Goal: Transaction & Acquisition: Book appointment/travel/reservation

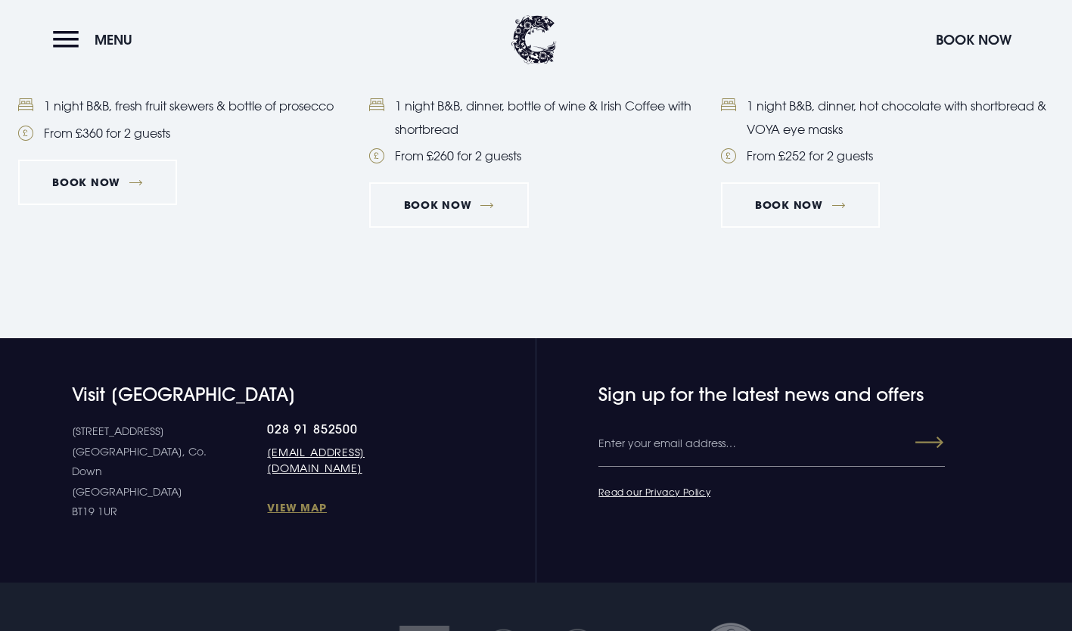
scroll to position [1839, 0]
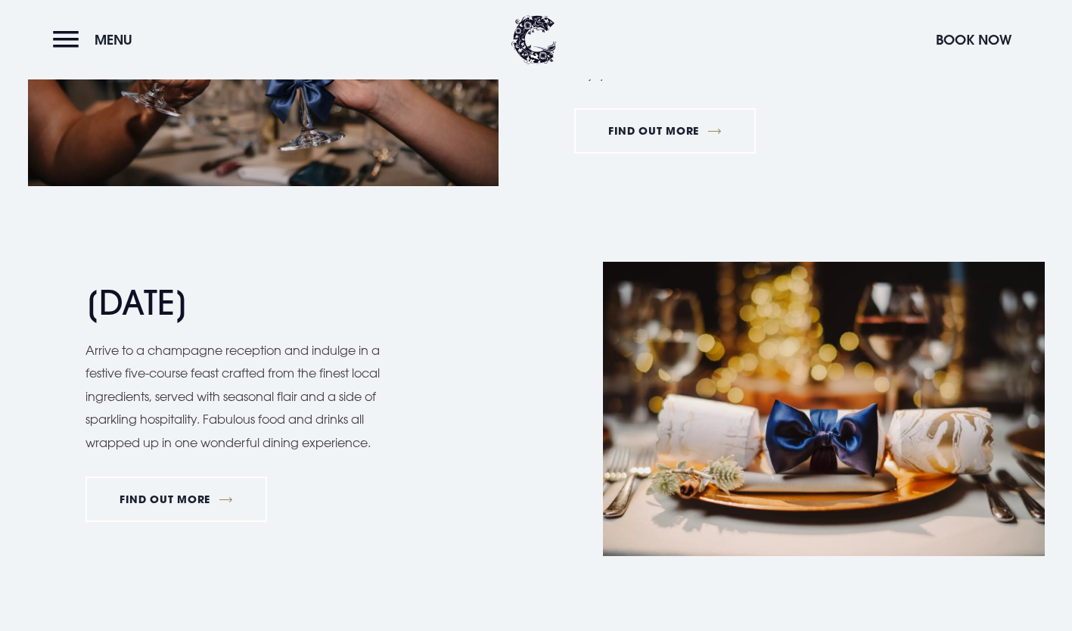
scroll to position [1312, 0]
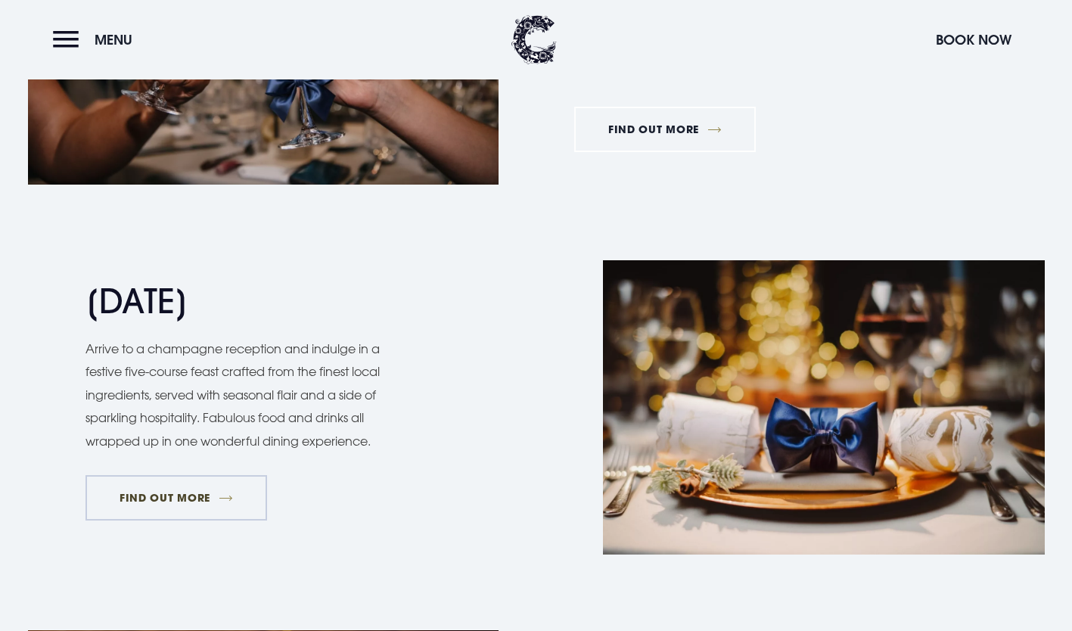
click at [168, 504] on link "FIND OUT MORE" at bounding box center [177, 497] width 182 height 45
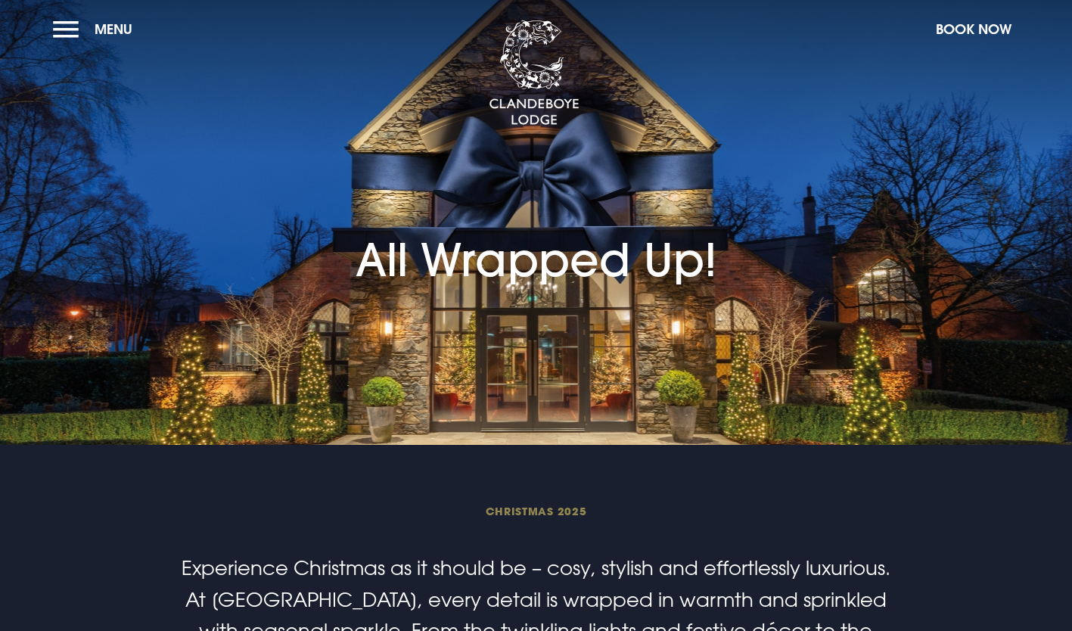
scroll to position [0, 0]
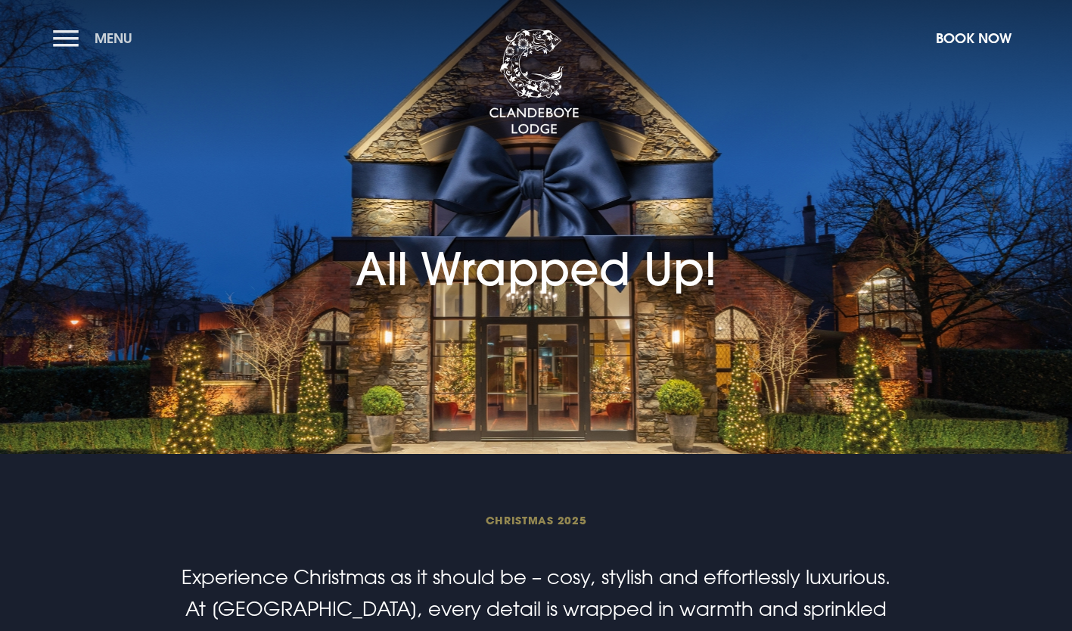
click at [68, 45] on button "Menu" at bounding box center [96, 38] width 87 height 33
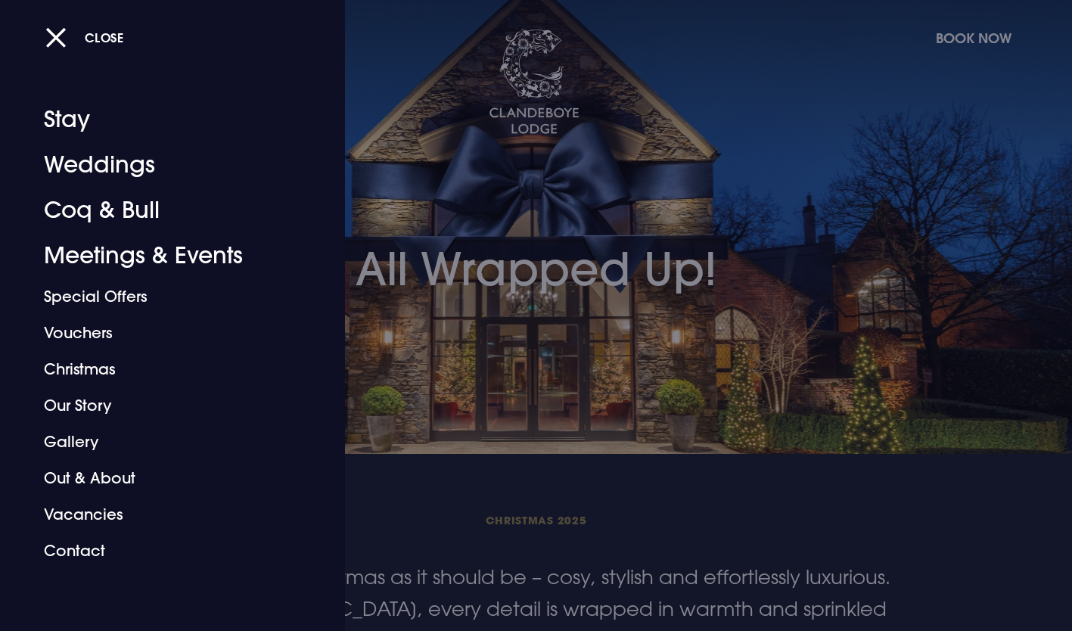
click at [64, 130] on link "Stay" at bounding box center [163, 119] width 239 height 45
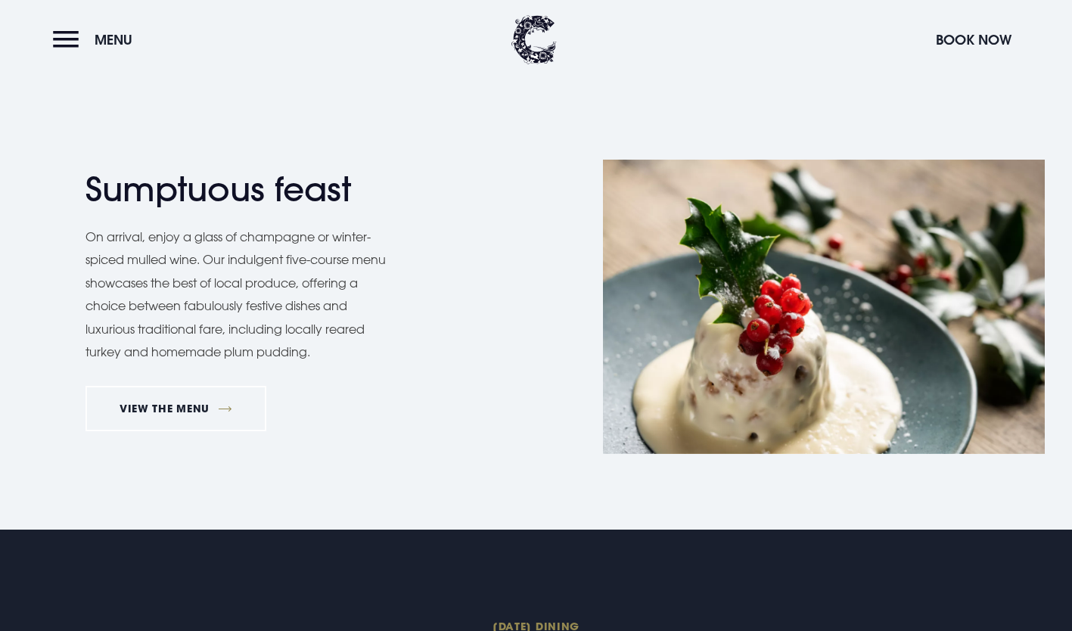
scroll to position [1151, 0]
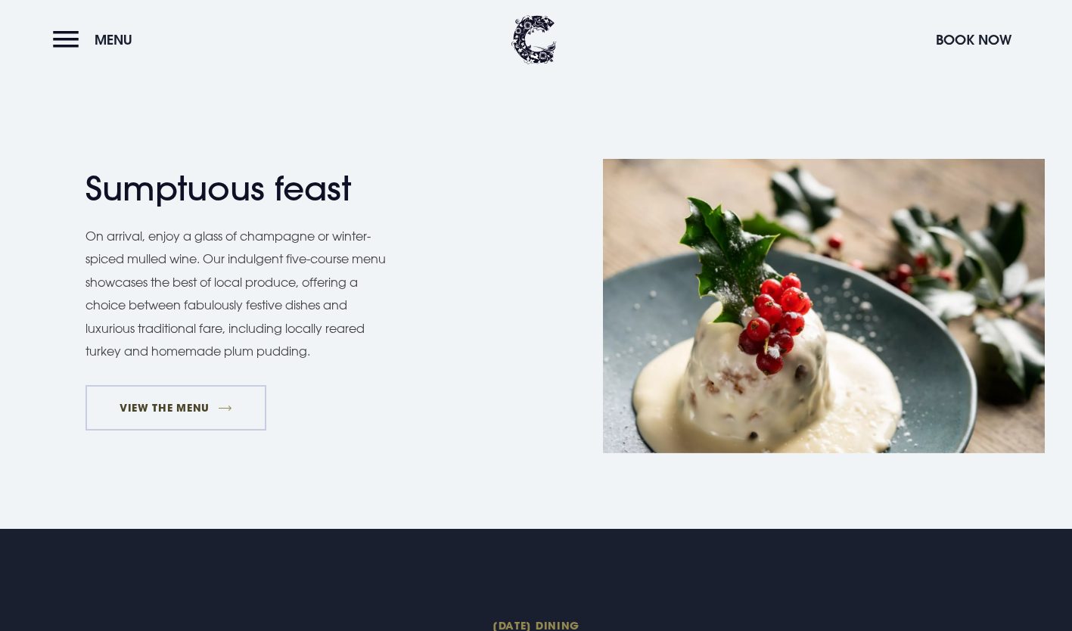
click at [160, 407] on link "VIEW THE MENU" at bounding box center [177, 407] width 182 height 45
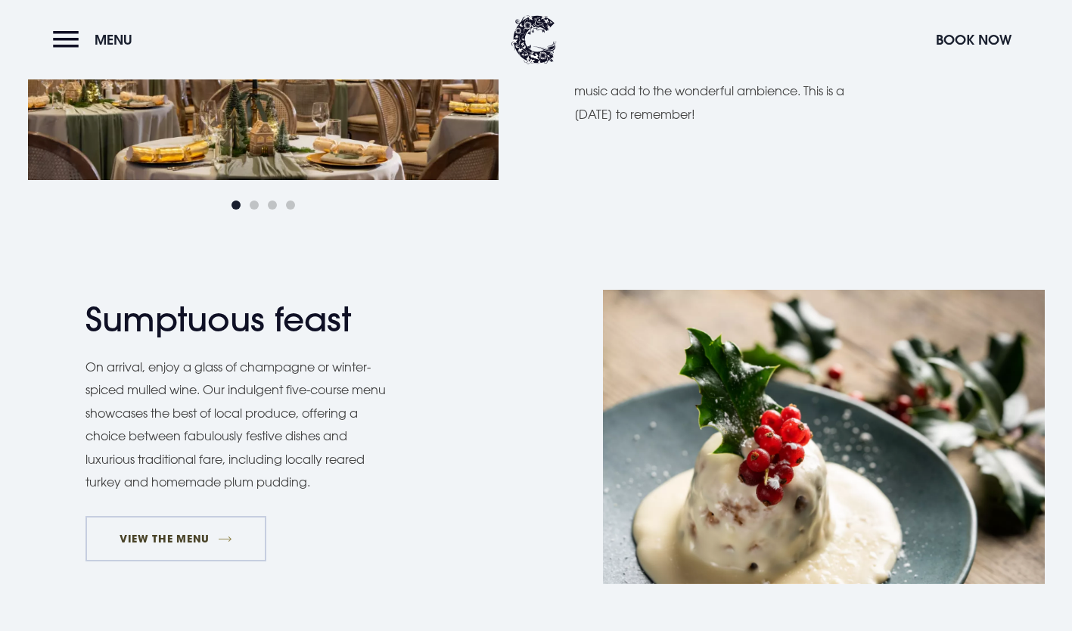
scroll to position [1019, 0]
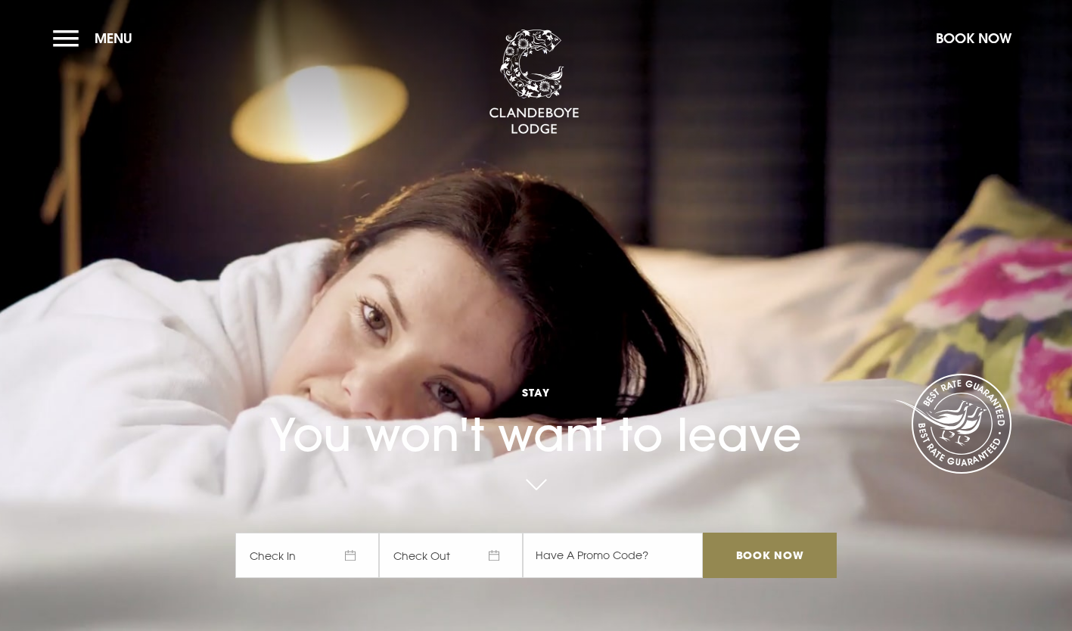
click at [338, 555] on span "Check In" at bounding box center [307, 555] width 144 height 45
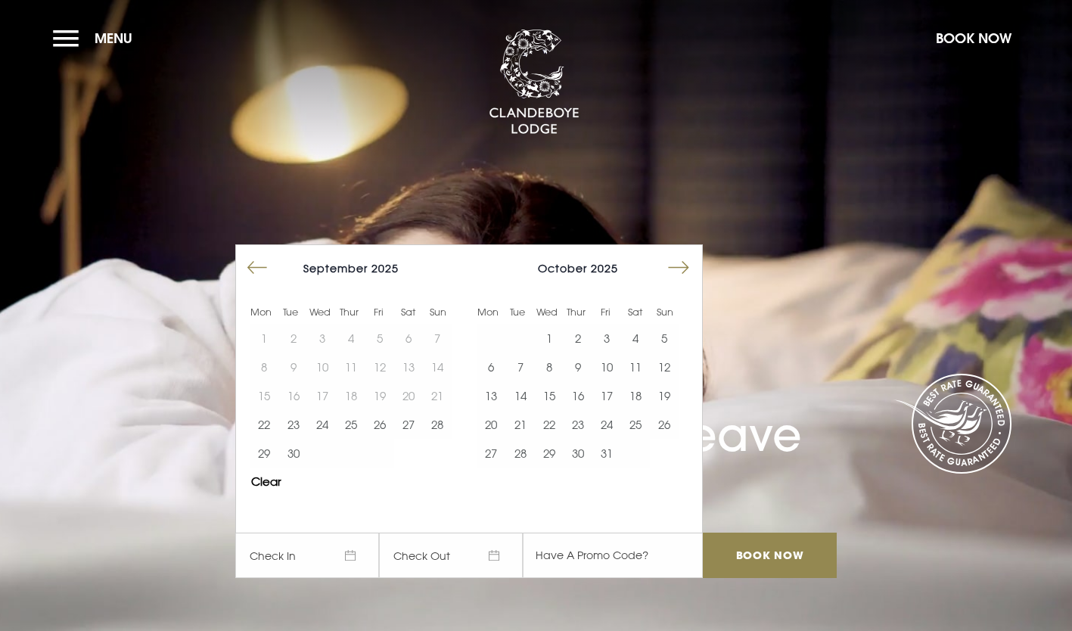
click at [686, 275] on button "Move forward to switch to the next month." at bounding box center [678, 267] width 29 height 29
click at [684, 272] on button "Move forward to switch to the next month." at bounding box center [678, 267] width 29 height 29
click at [529, 438] on button "23" at bounding box center [519, 424] width 29 height 29
click at [528, 425] on button "23" at bounding box center [519, 424] width 29 height 29
click at [552, 432] on button "24" at bounding box center [549, 424] width 29 height 29
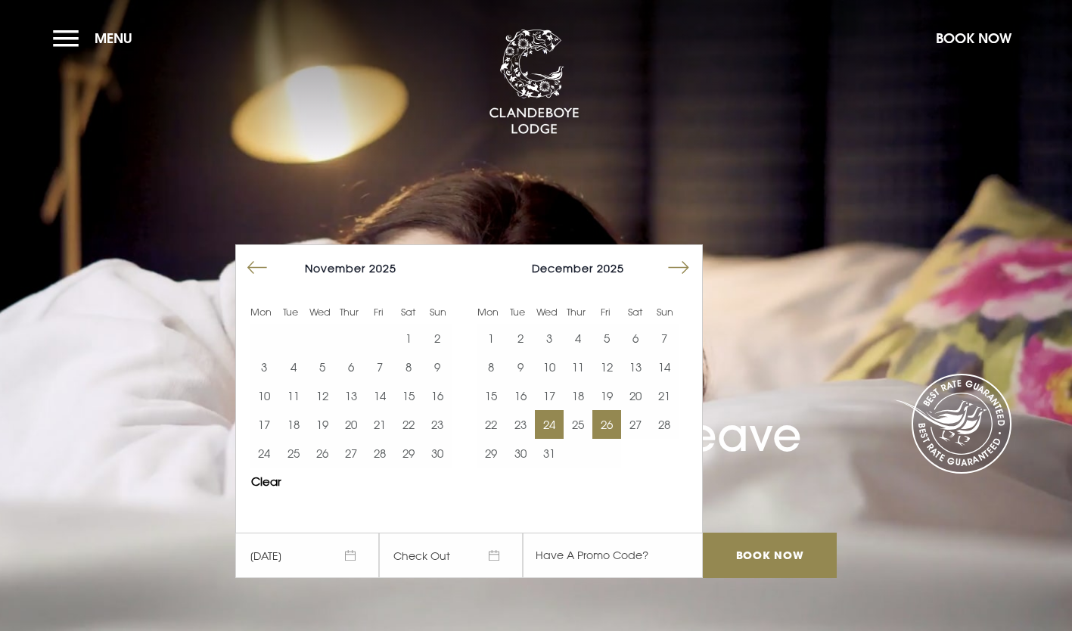
click at [607, 428] on button "26" at bounding box center [607, 424] width 29 height 29
click at [768, 564] on input "Book Now" at bounding box center [769, 555] width 133 height 45
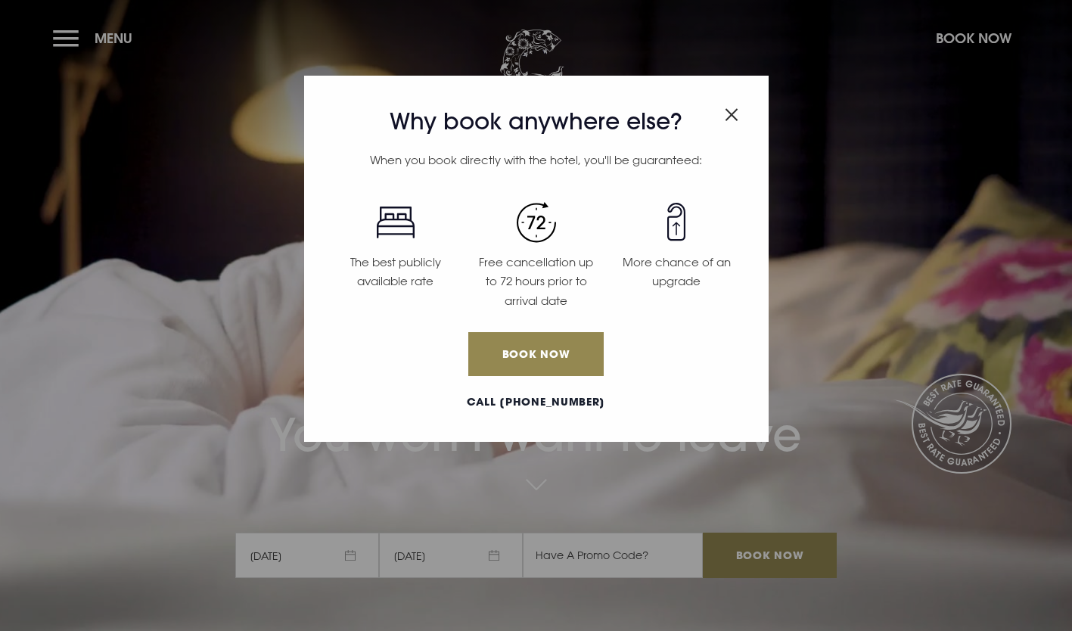
click at [726, 114] on img "Close modal" at bounding box center [732, 114] width 14 height 13
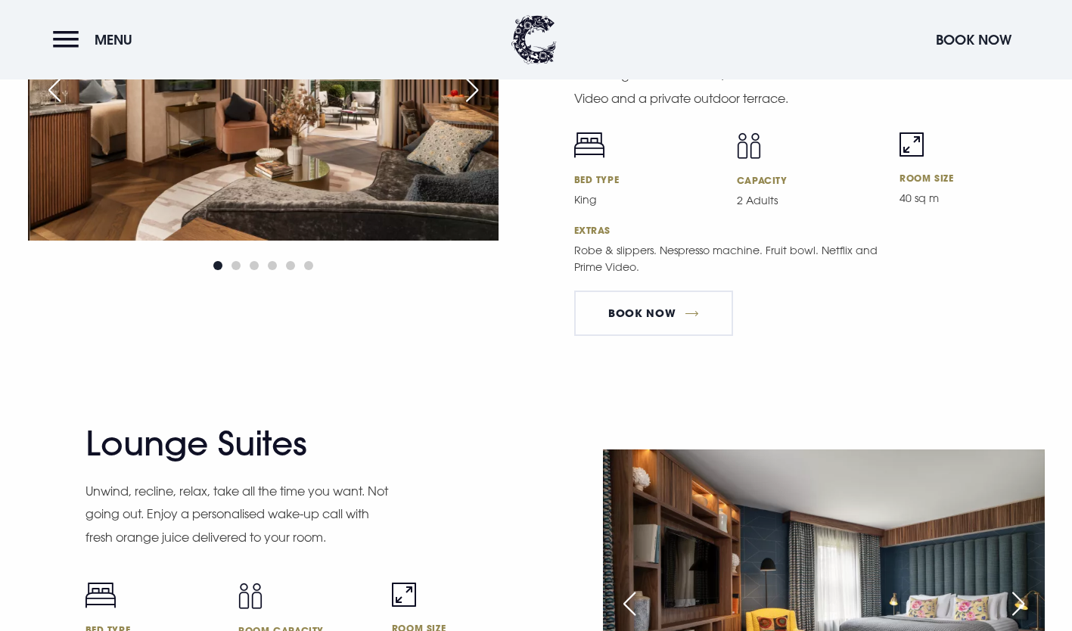
scroll to position [2590, 0]
